Goal: Navigation & Orientation: Understand site structure

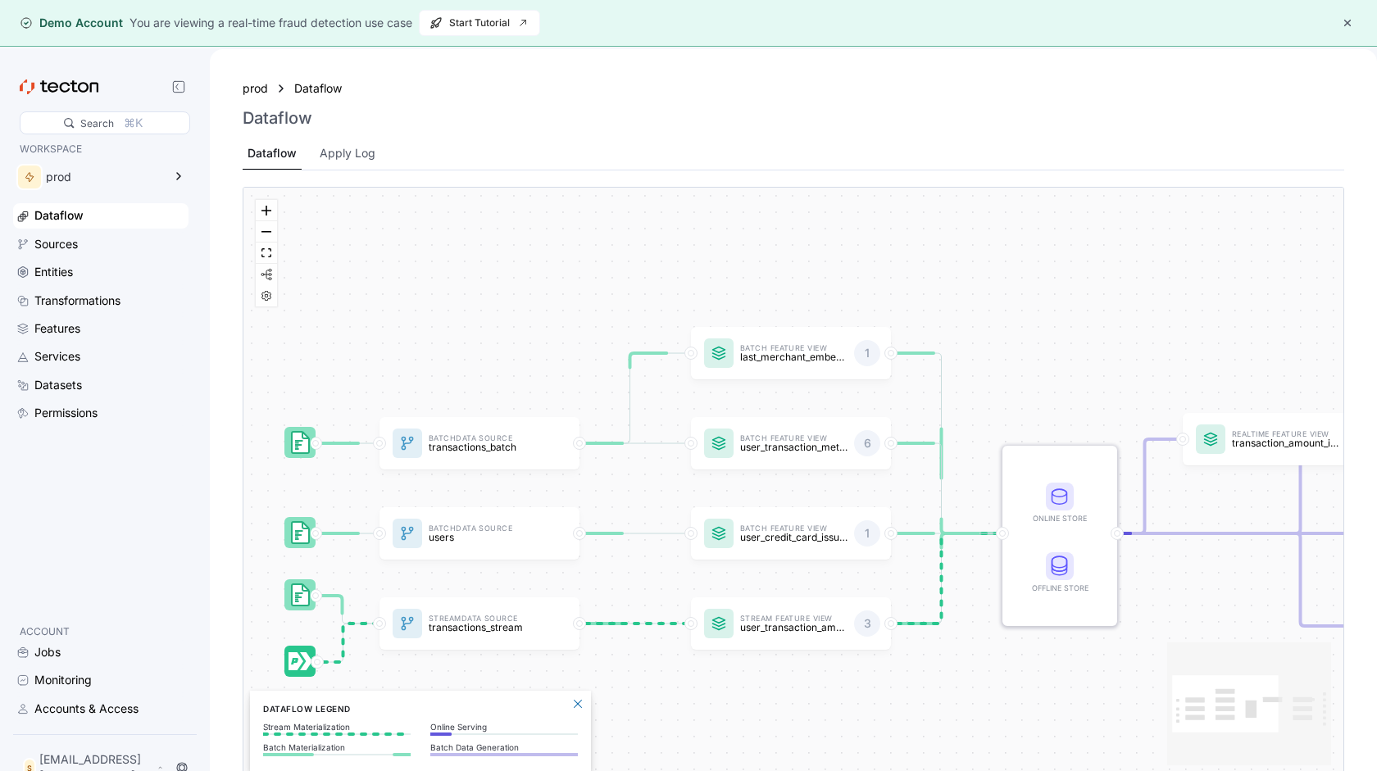
click at [158, 572] on div "WORKSPACE prod Dataflow Sources Entities Transformations Features Services Data…" at bounding box center [100, 375] width 175 height 469
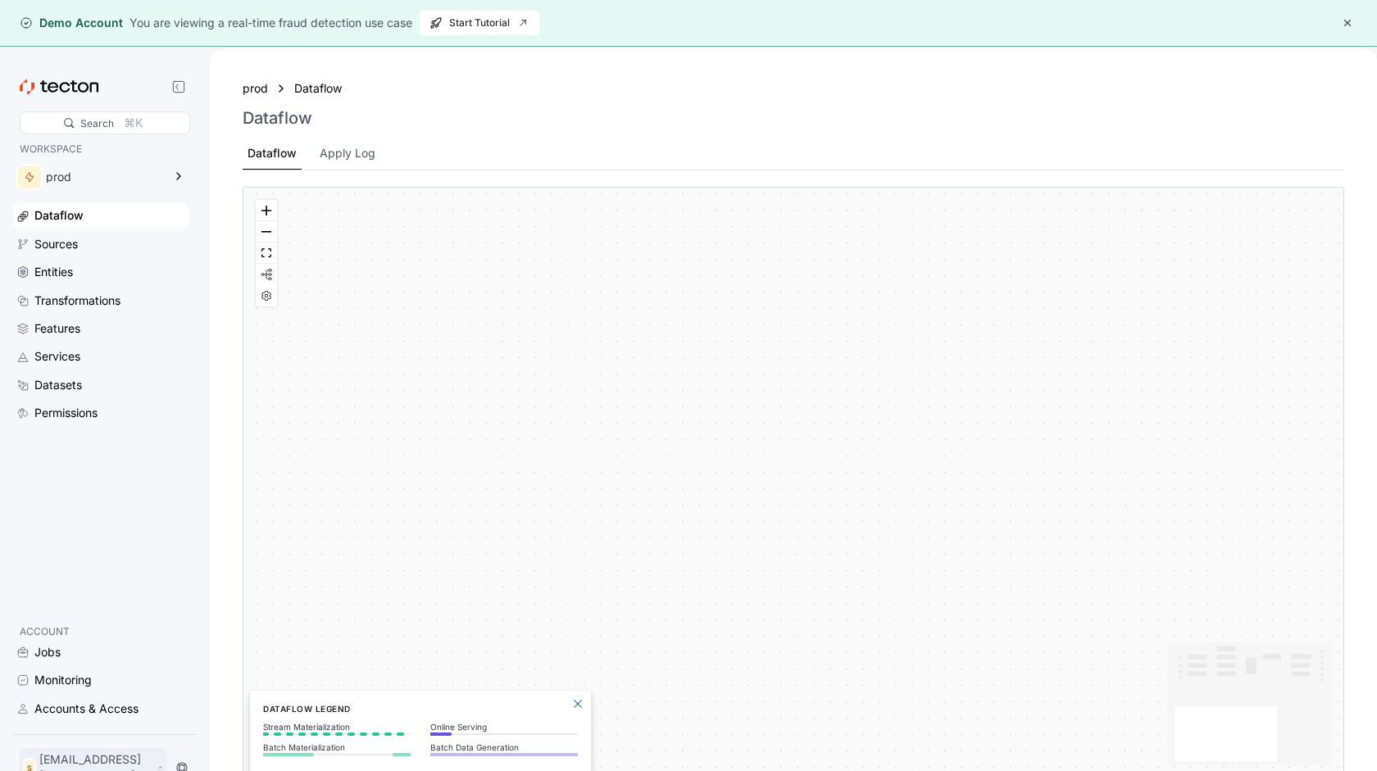
click at [107, 763] on div "S spoofing@intigriti.me" at bounding box center [94, 767] width 148 height 39
click at [73, 732] on div "Log Out" at bounding box center [71, 731] width 43 height 16
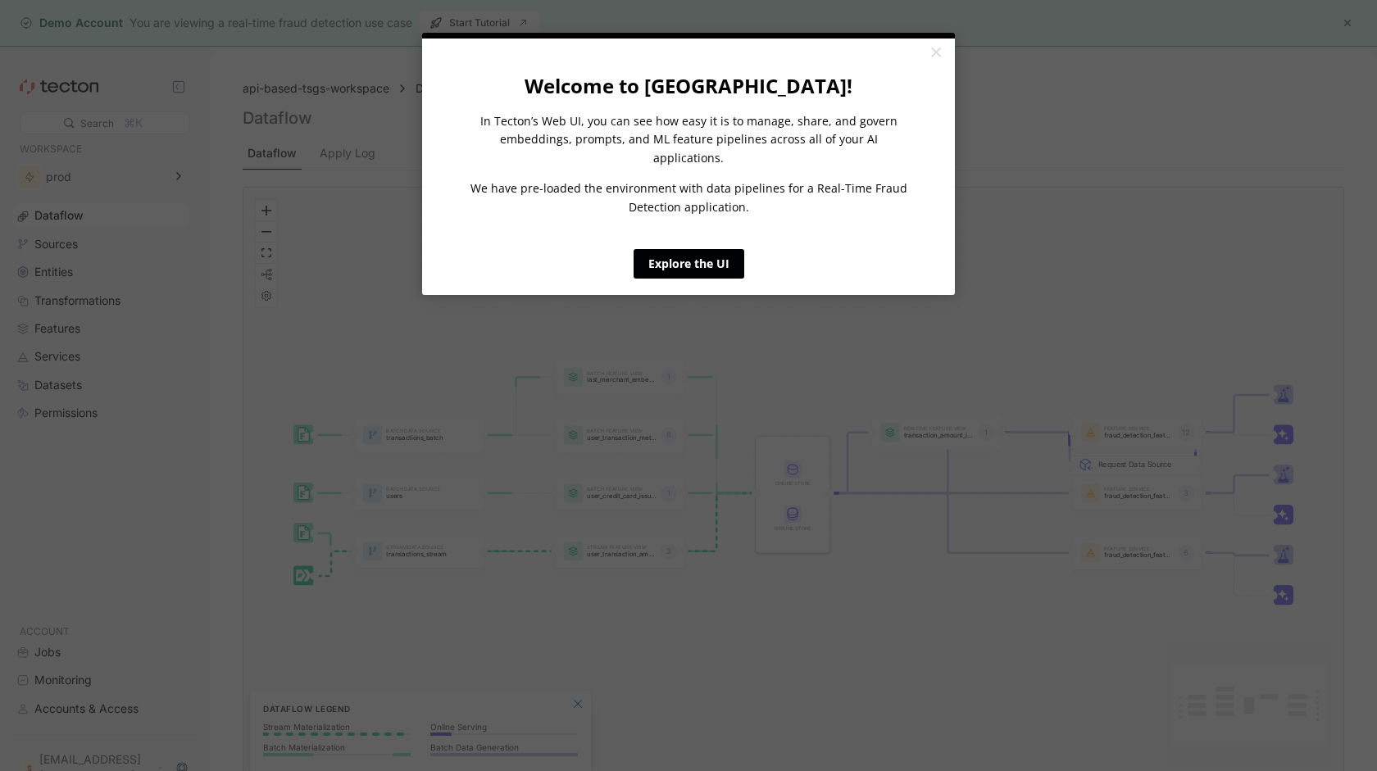
click at [698, 254] on link "Explore the UI" at bounding box center [689, 264] width 111 height 30
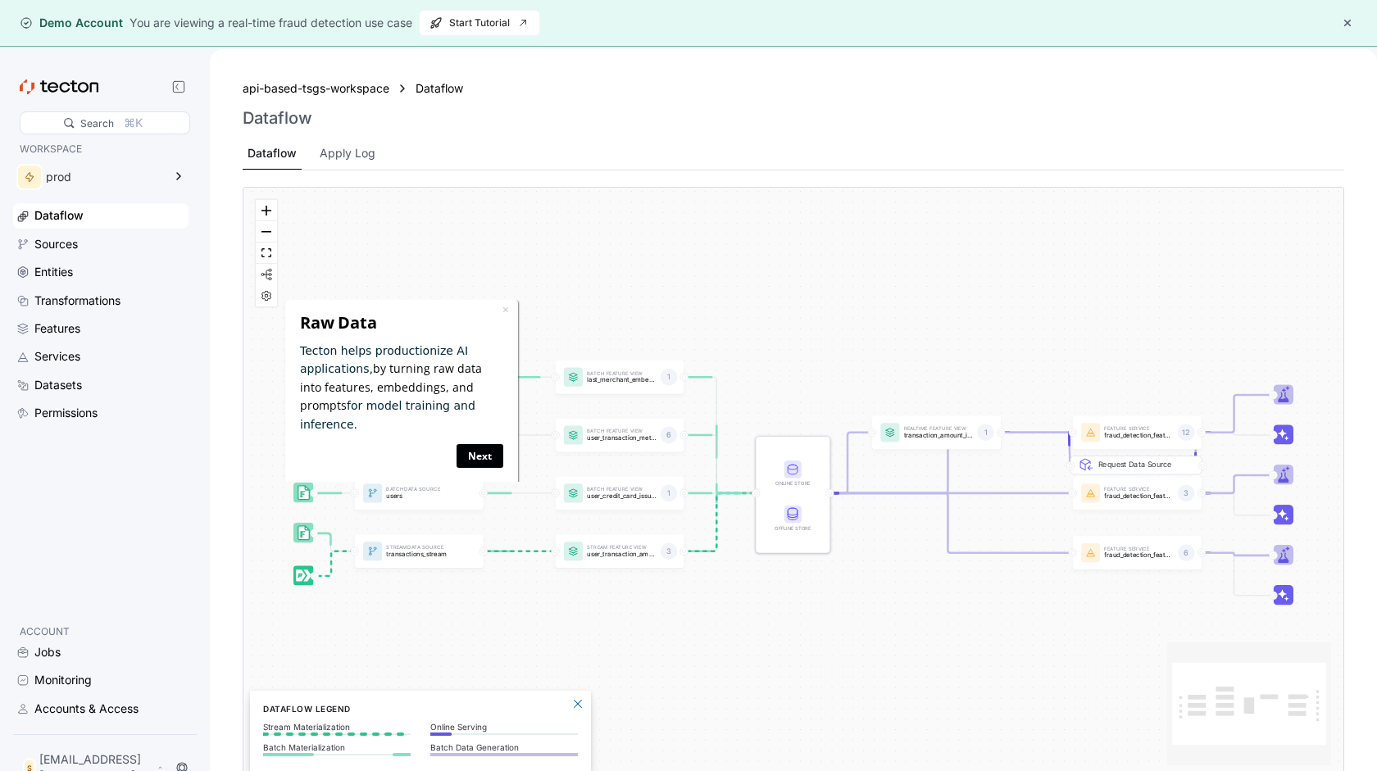
click at [480, 443] on link "Next" at bounding box center [479, 455] width 47 height 24
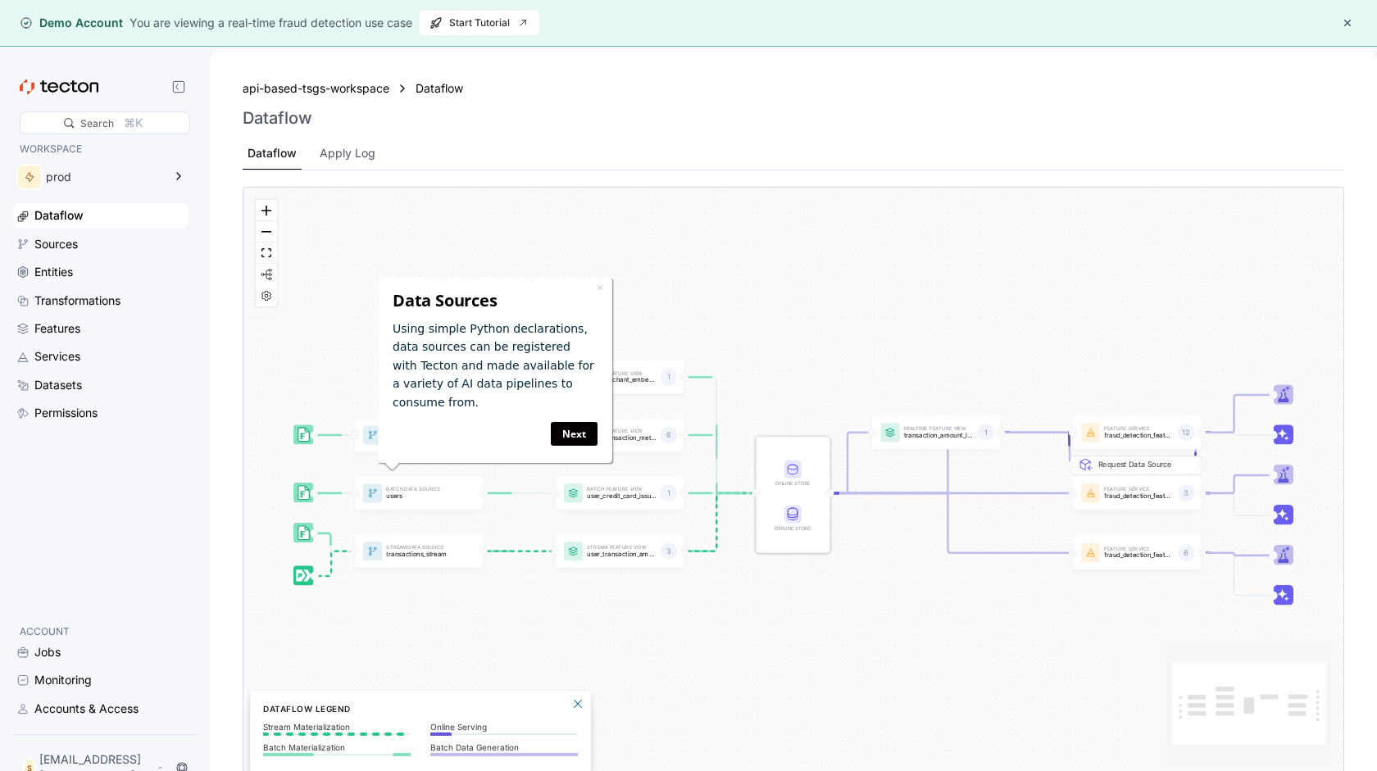
click at [480, 434] on div "Next" at bounding box center [494, 433] width 205 height 24
click at [566, 431] on link "Next" at bounding box center [573, 433] width 47 height 24
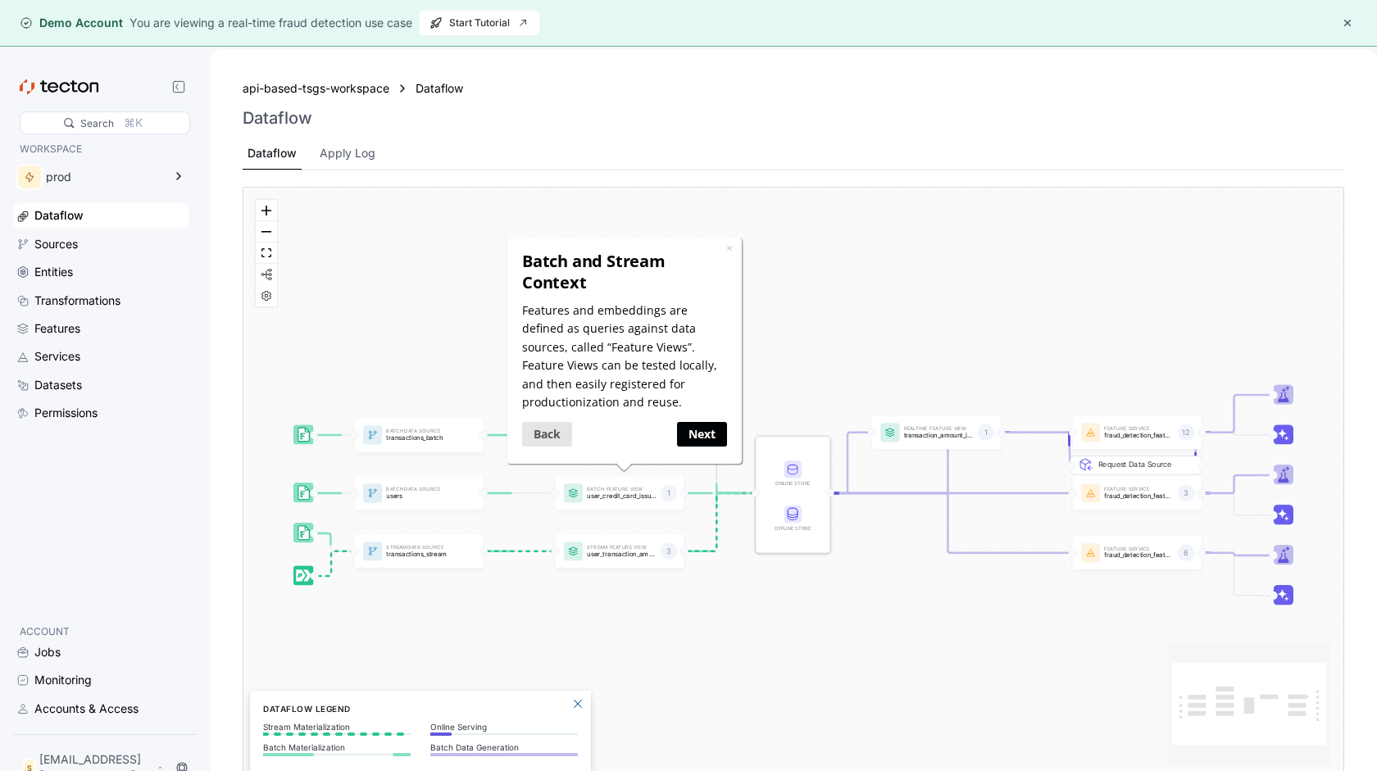
click at [704, 432] on link "Next" at bounding box center [701, 433] width 50 height 24
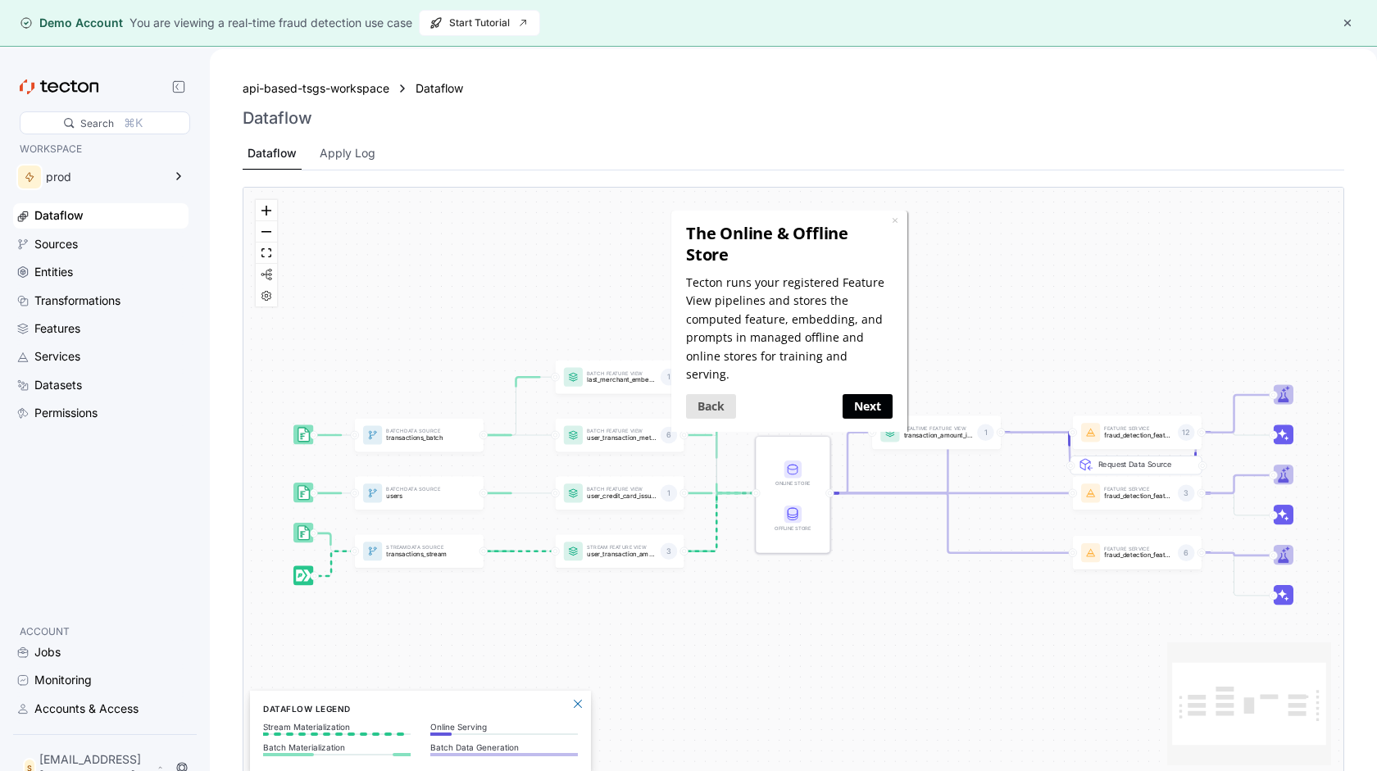
click at [878, 398] on link "Next" at bounding box center [868, 405] width 50 height 24
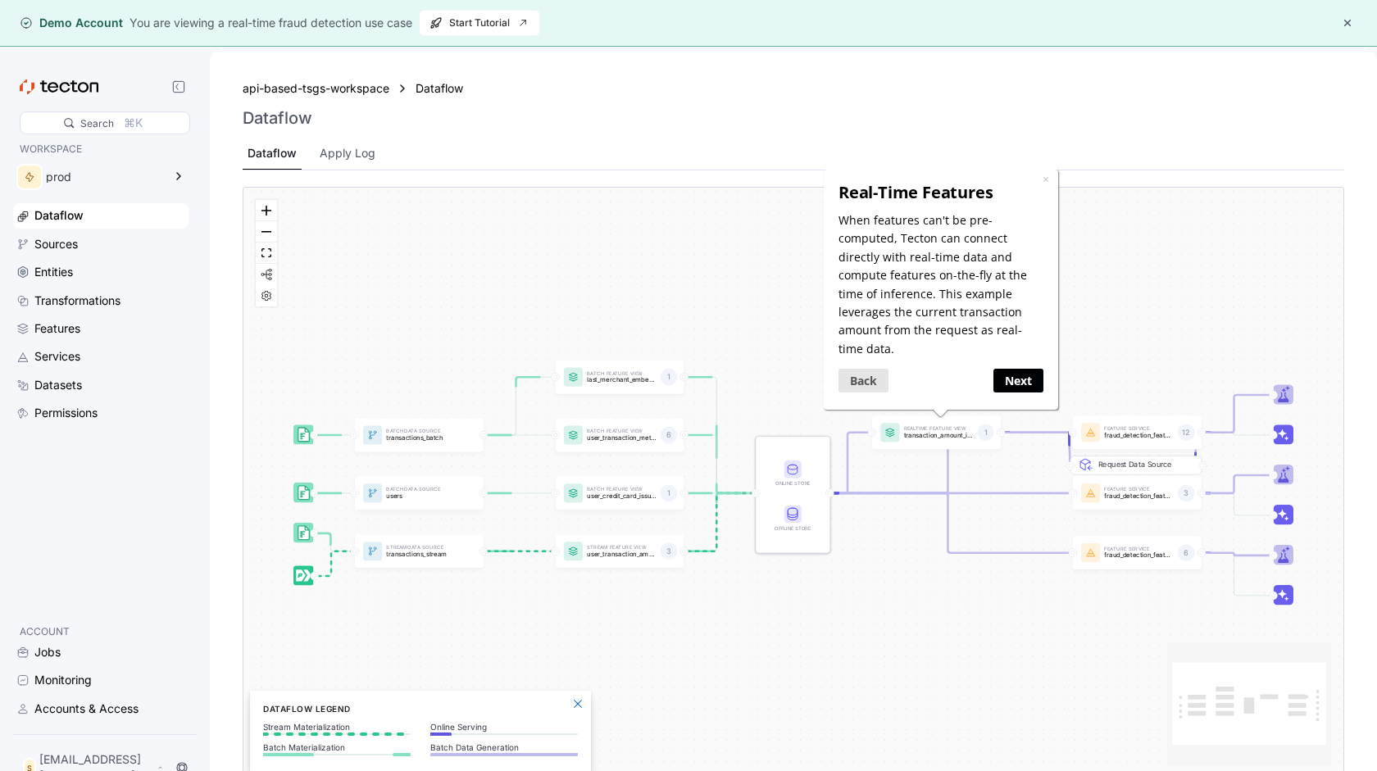
click at [1019, 379] on link "Next" at bounding box center [1018, 380] width 50 height 24
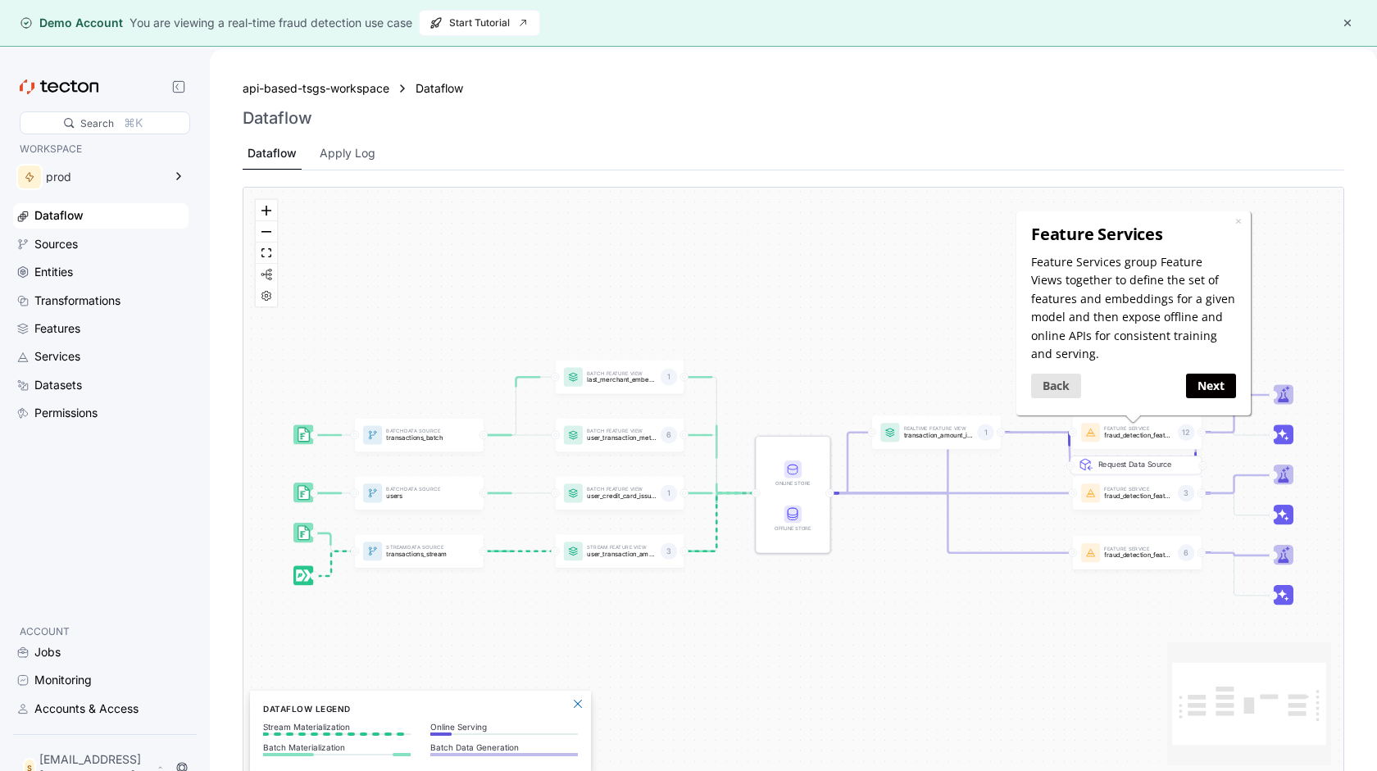
click at [1194, 372] on div "Next" at bounding box center [1184, 385] width 102 height 32
click at [1207, 378] on link "Next" at bounding box center [1210, 385] width 50 height 24
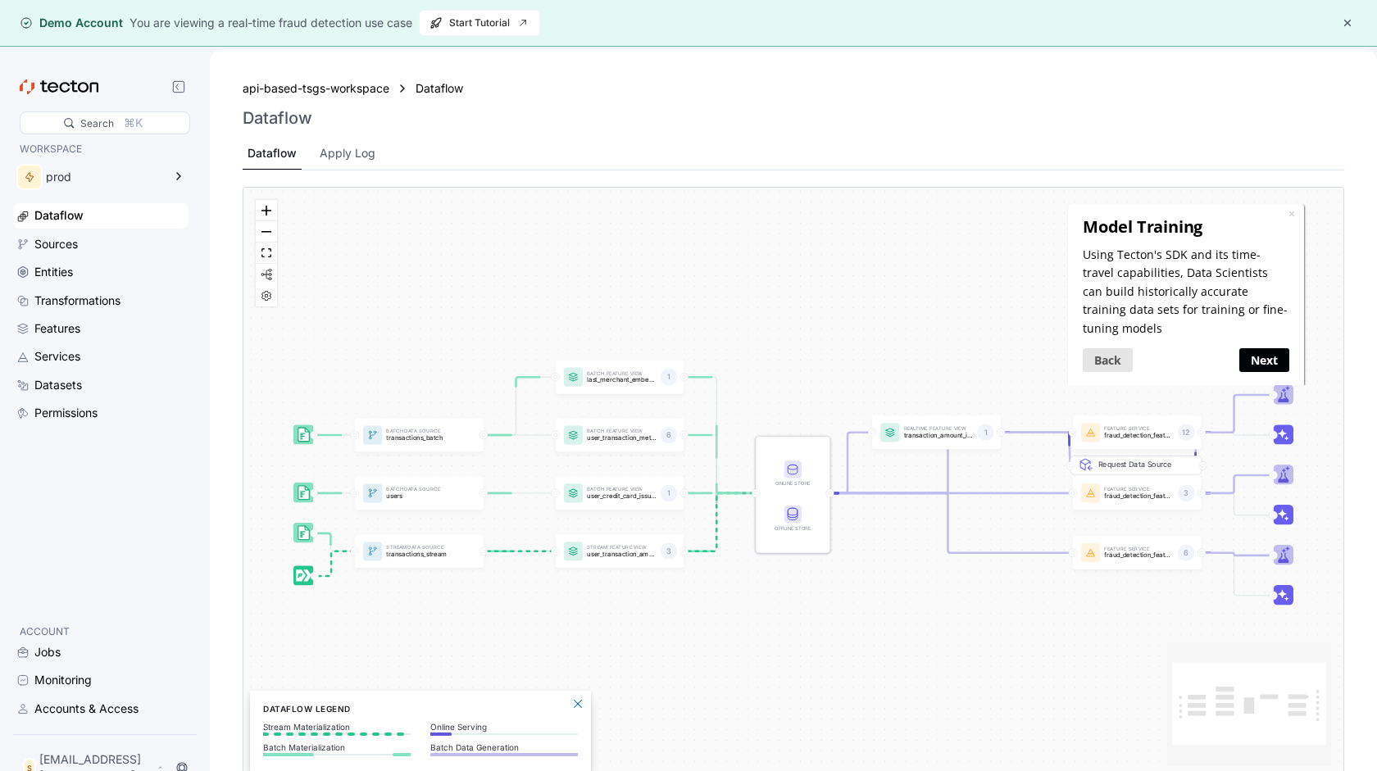
click at [1259, 348] on link "Next" at bounding box center [1264, 360] width 50 height 24
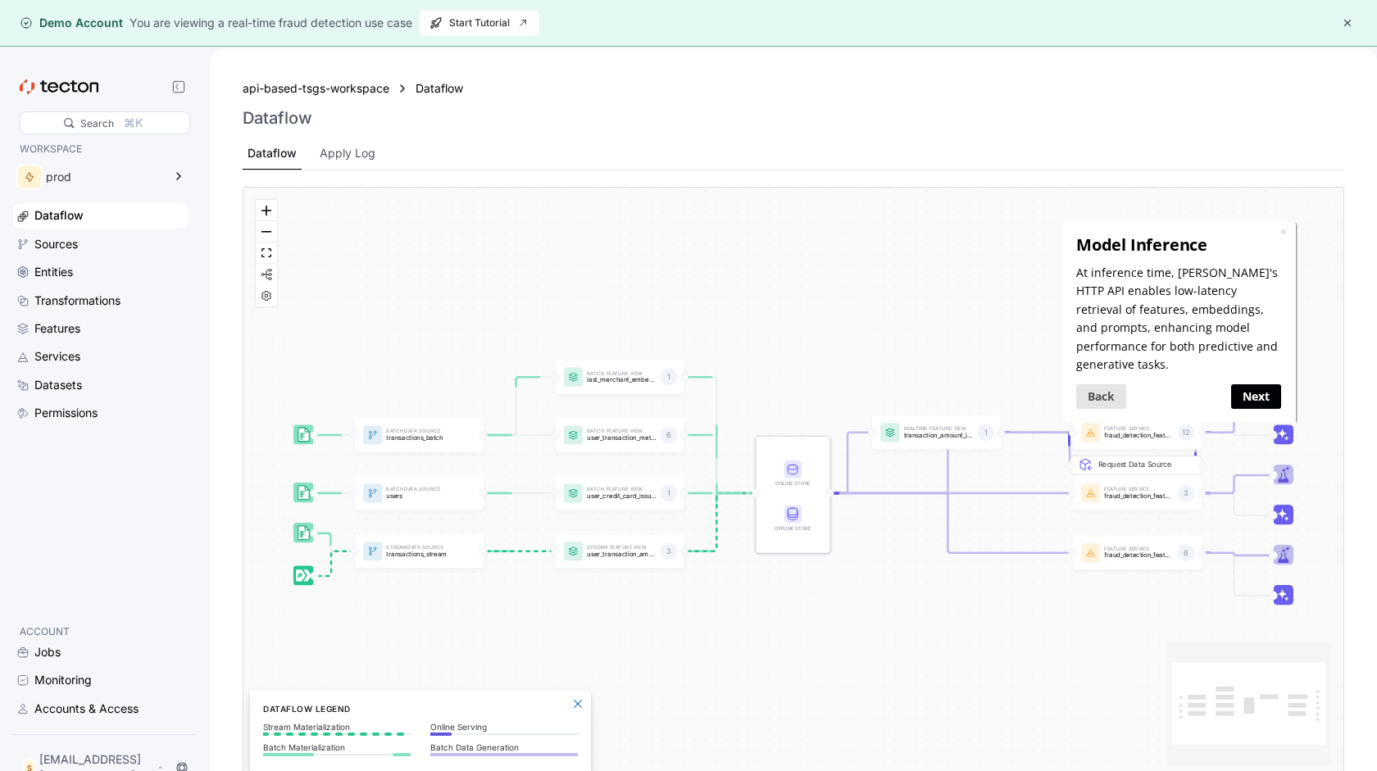
click at [1263, 384] on link "Next" at bounding box center [1255, 396] width 50 height 24
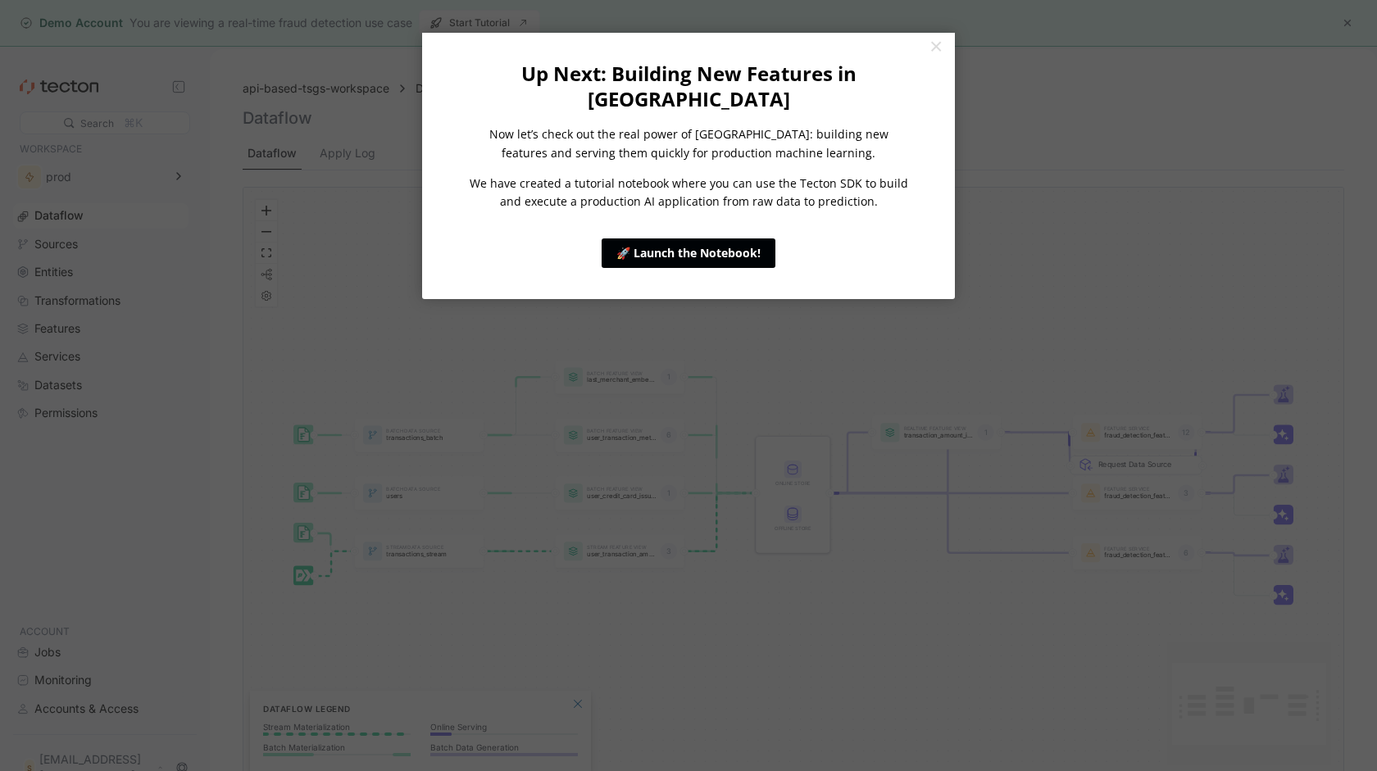
click at [732, 239] on link "🚀 Launch the Notebook!" at bounding box center [689, 254] width 174 height 30
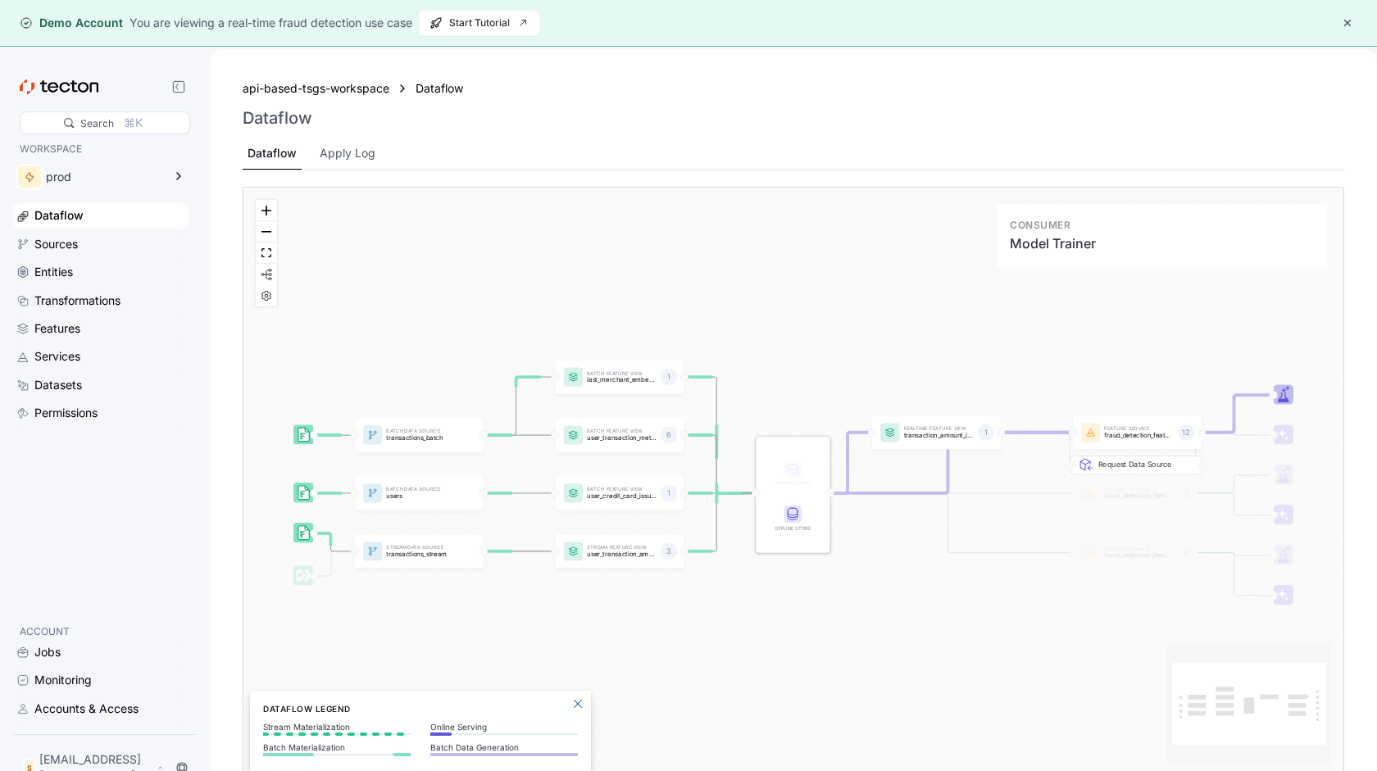
click at [1285, 401] on icon at bounding box center [1283, 398] width 11 height 10
click at [1288, 431] on rect at bounding box center [1284, 435] width 20 height 20
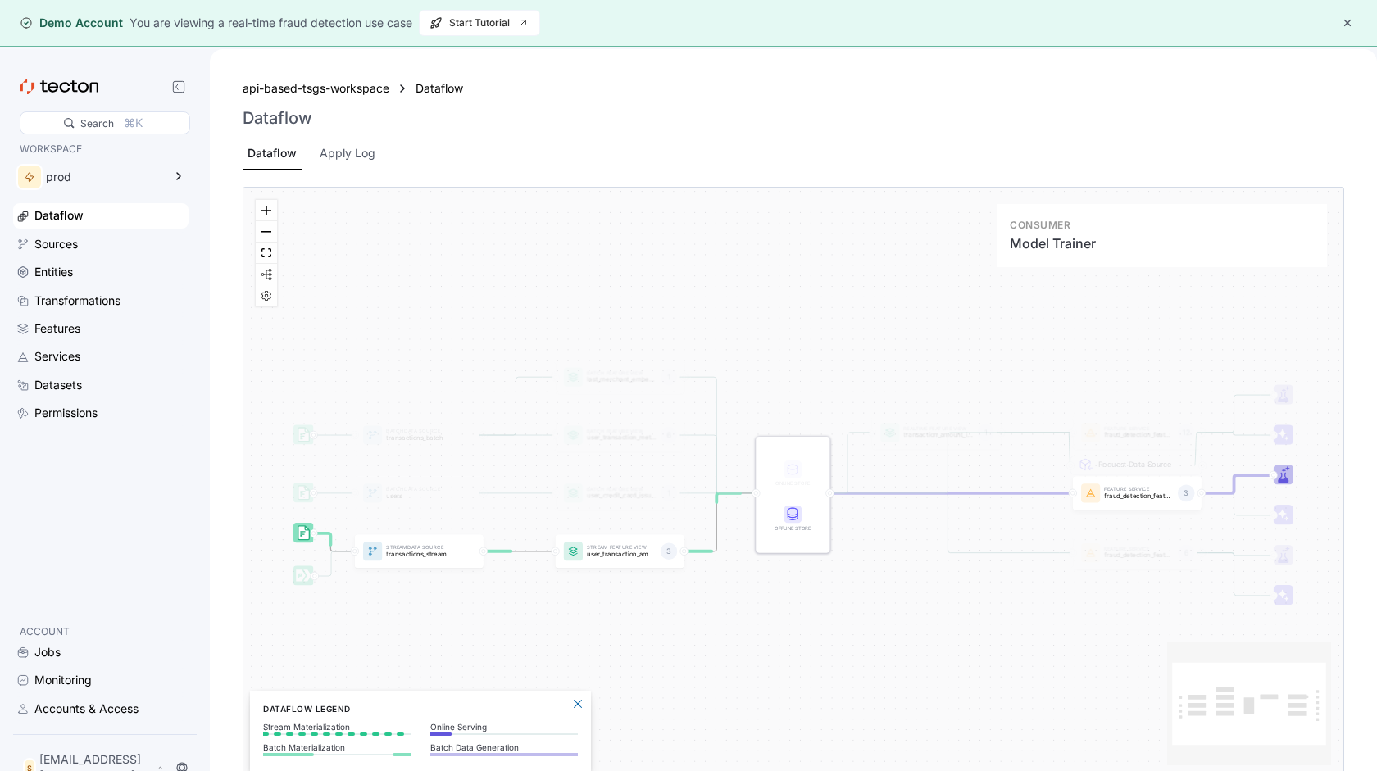
click at [1287, 476] on rect at bounding box center [1284, 475] width 20 height 20
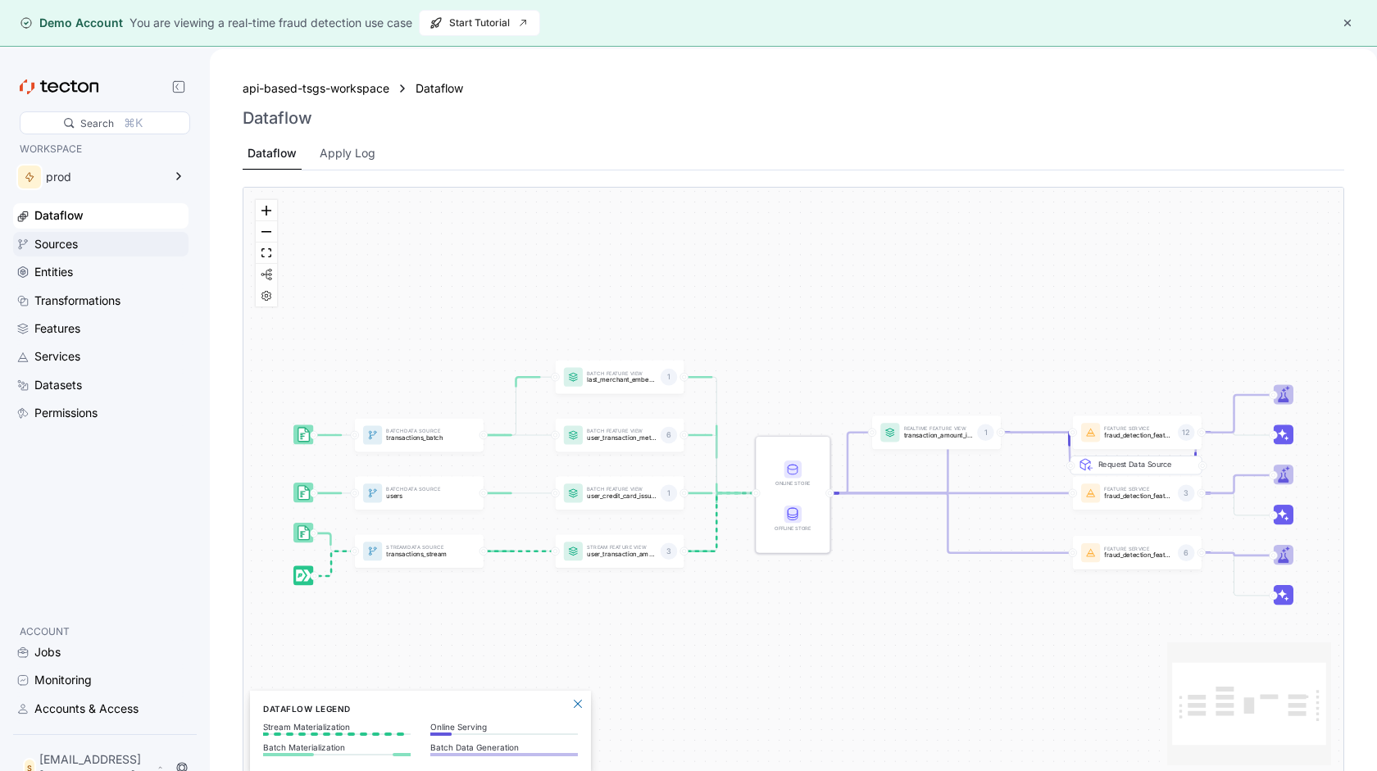
click at [77, 244] on div "Sources" at bounding box center [55, 244] width 43 height 18
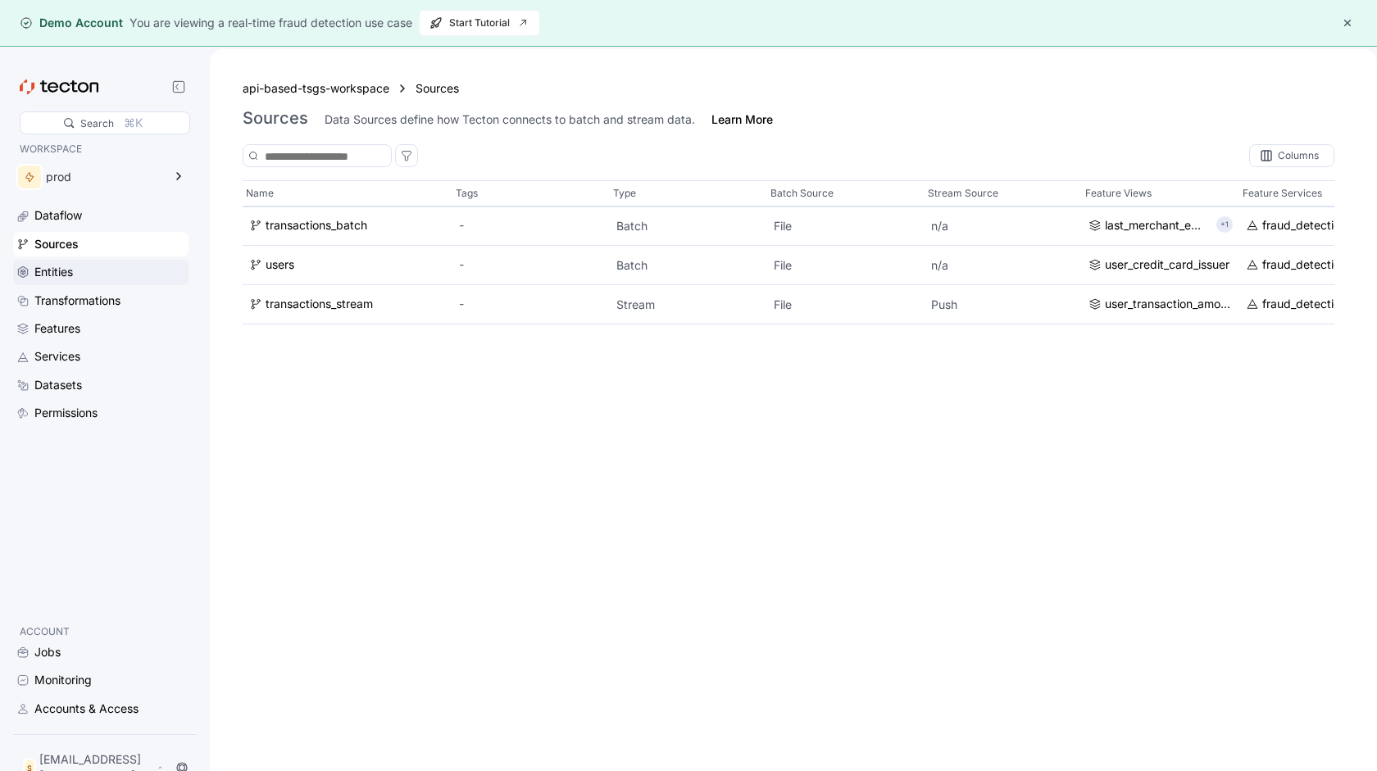
click at [70, 277] on div "Entities" at bounding box center [53, 272] width 39 height 18
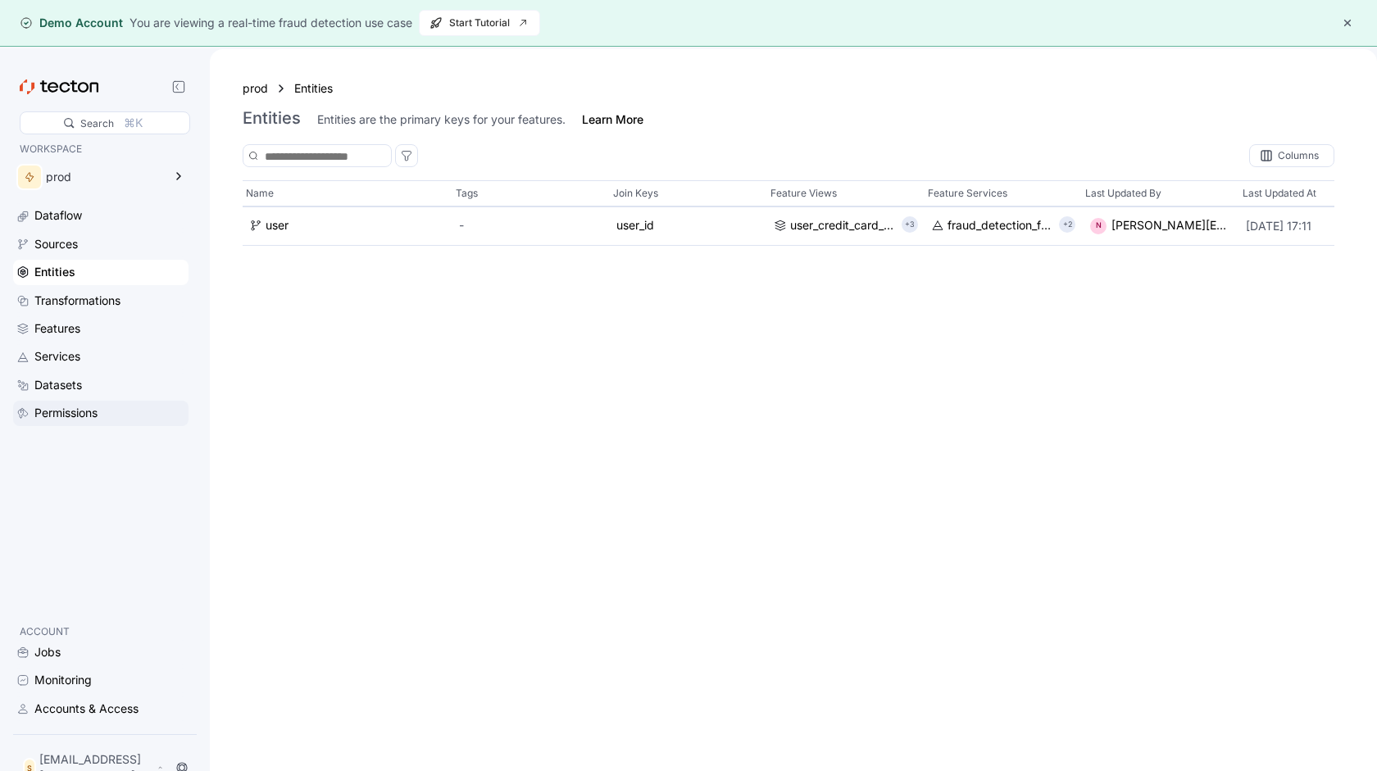
click at [80, 420] on div "Permissions" at bounding box center [65, 413] width 63 height 18
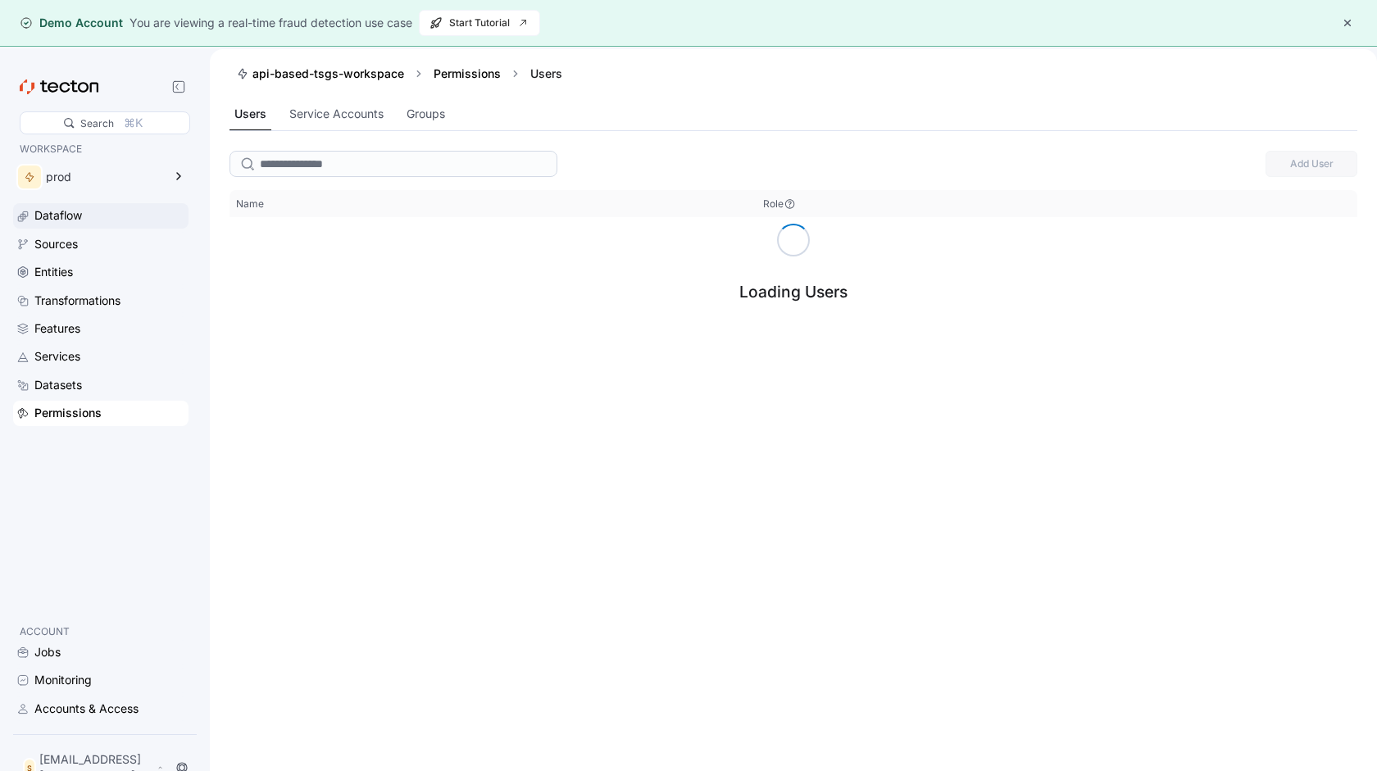
click at [81, 218] on div "Dataflow" at bounding box center [58, 216] width 48 height 18
